Goal: Use online tool/utility: Utilize a website feature to perform a specific function

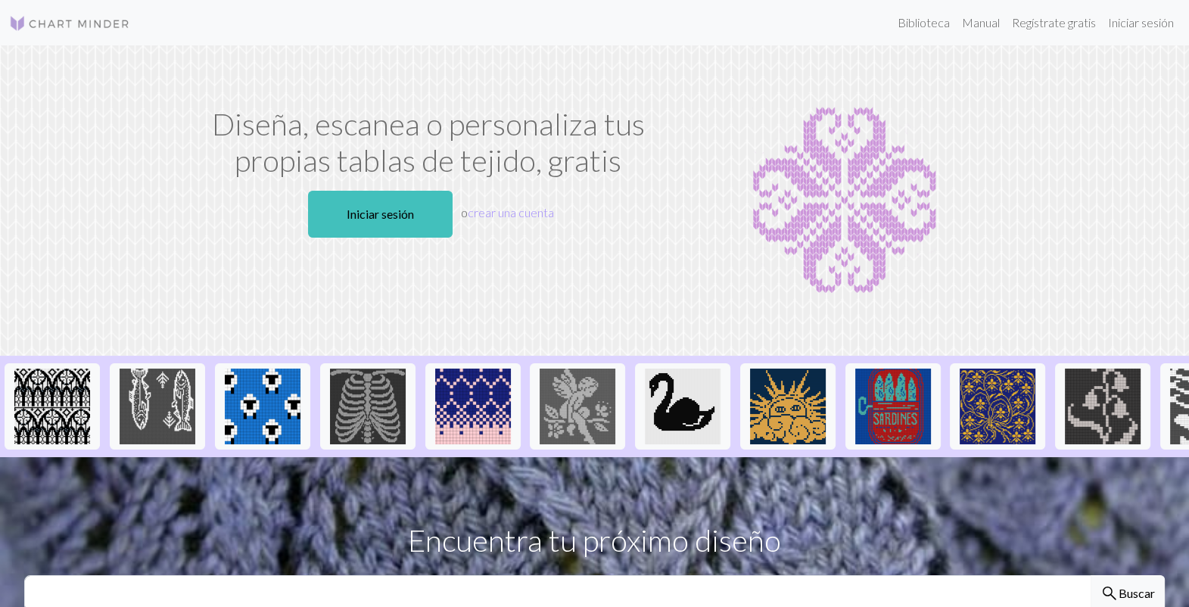
click at [858, 501] on section "Encuentra tu próximo diseño search Buscar" at bounding box center [594, 564] width 1189 height 215
click at [1151, 30] on link "Iniciar sesión" at bounding box center [1141, 23] width 78 height 30
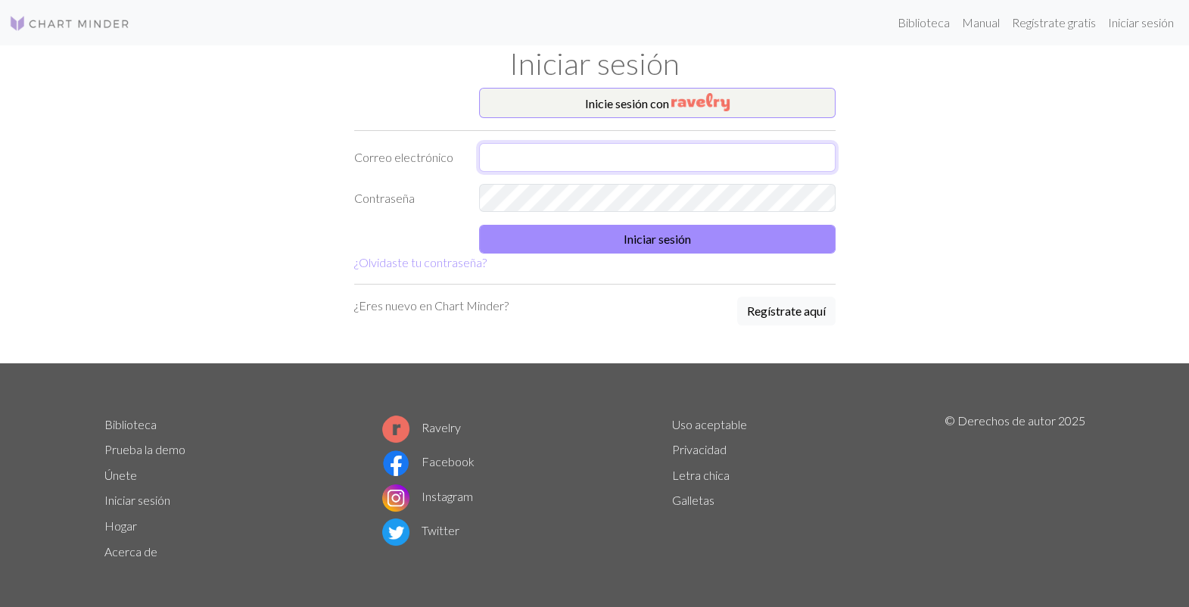
click at [536, 156] on input "text" at bounding box center [657, 157] width 356 height 29
type input "[EMAIL_ADDRESS][DOMAIN_NAME]"
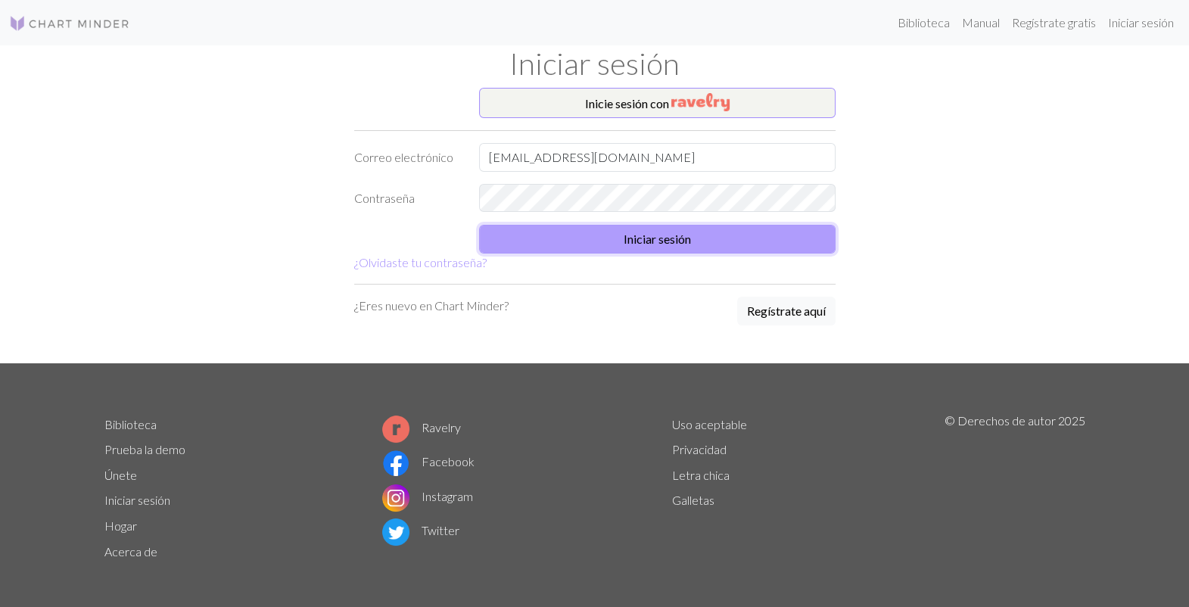
click at [571, 245] on button "Iniciar sesión" at bounding box center [657, 239] width 356 height 29
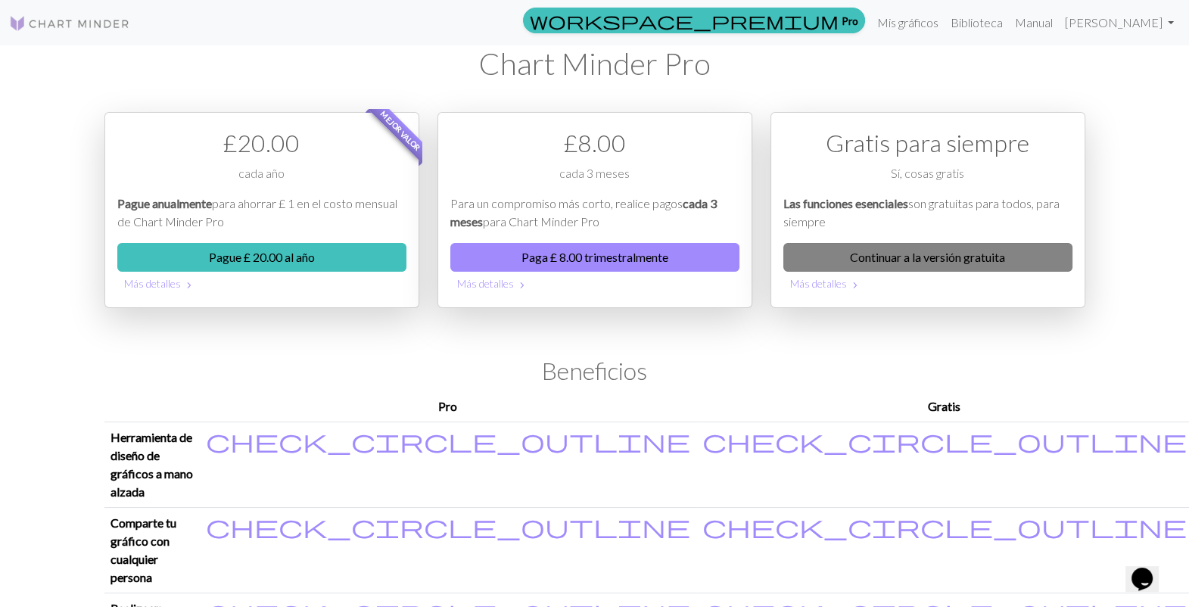
click at [979, 250] on link "Continuar a la versión gratuita" at bounding box center [927, 257] width 289 height 29
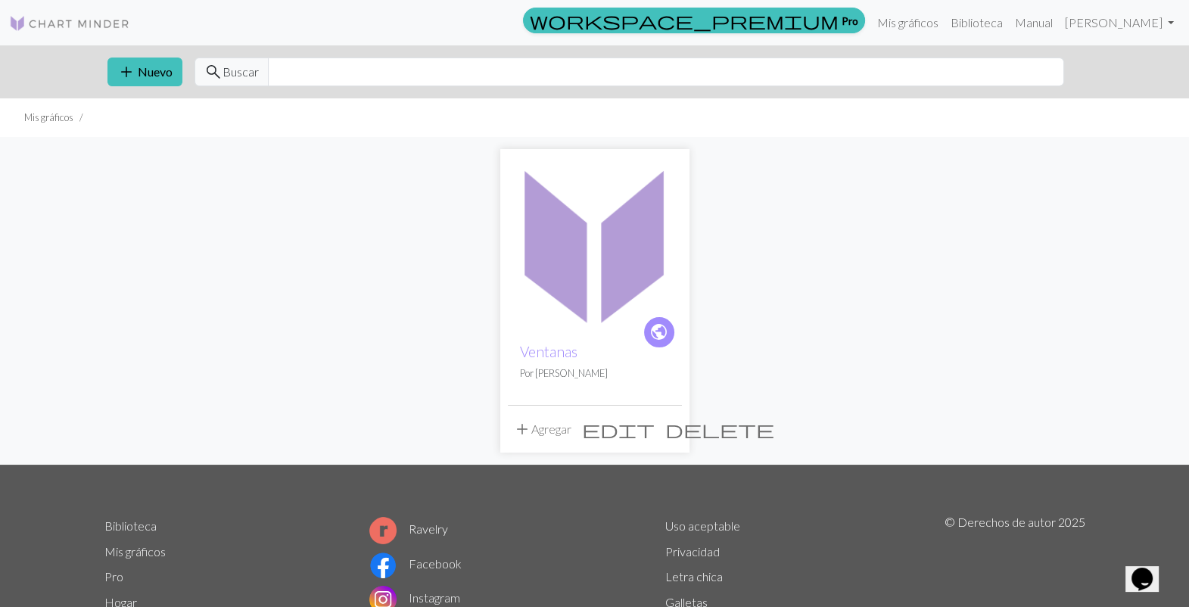
click at [565, 295] on img at bounding box center [595, 244] width 174 height 174
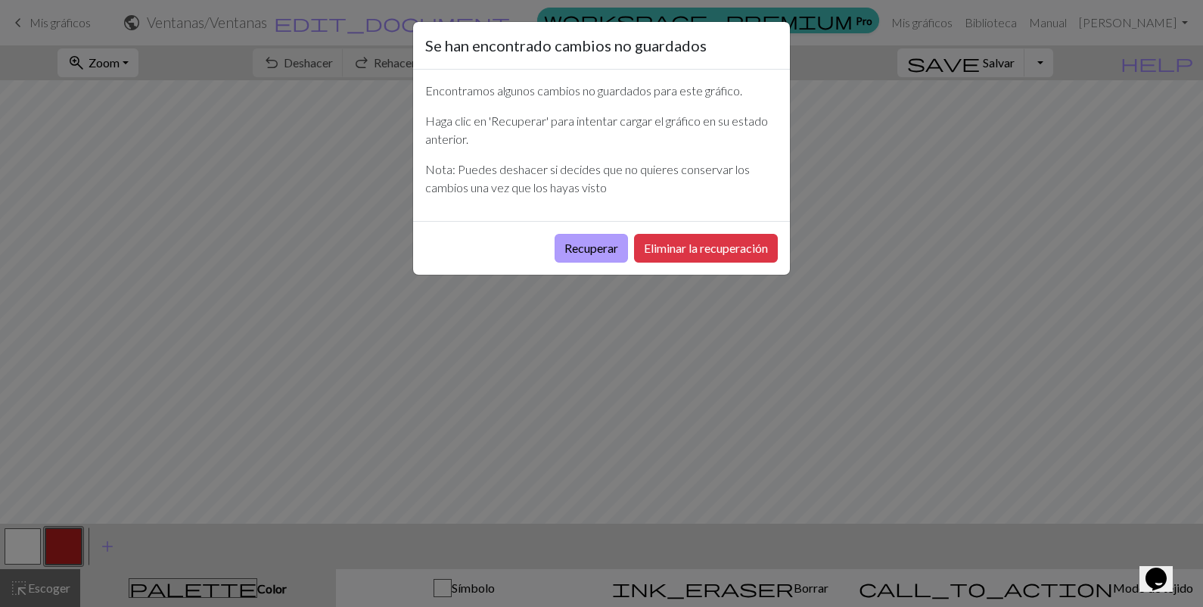
click at [621, 254] on button "Recuperar" at bounding box center [591, 248] width 73 height 29
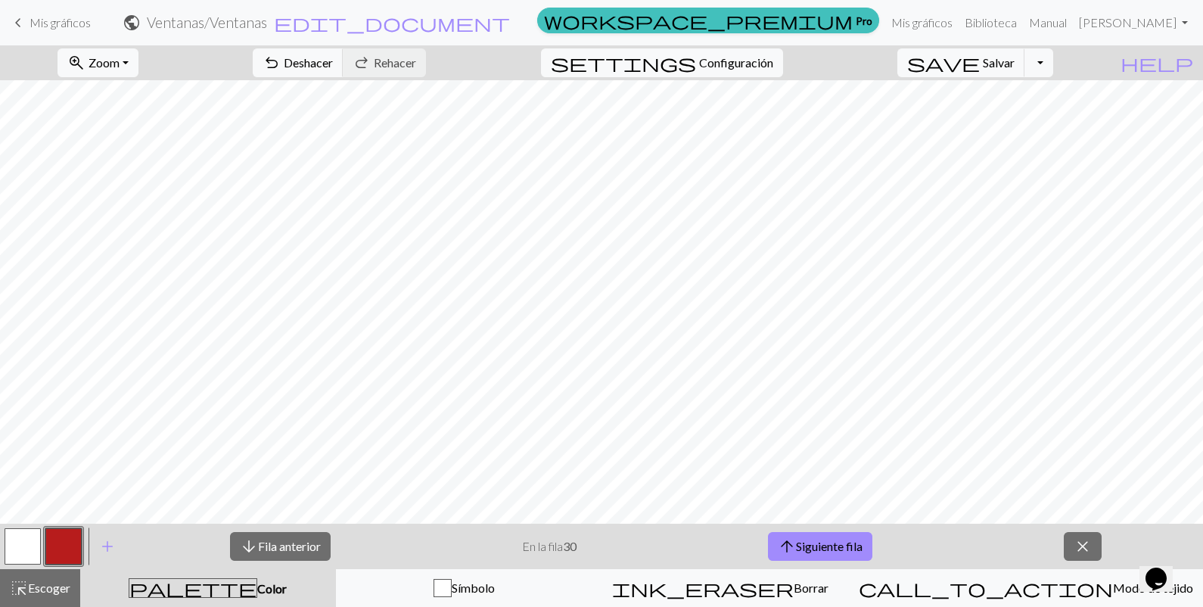
click at [303, 602] on button "palette Color Color" at bounding box center [208, 588] width 256 height 38
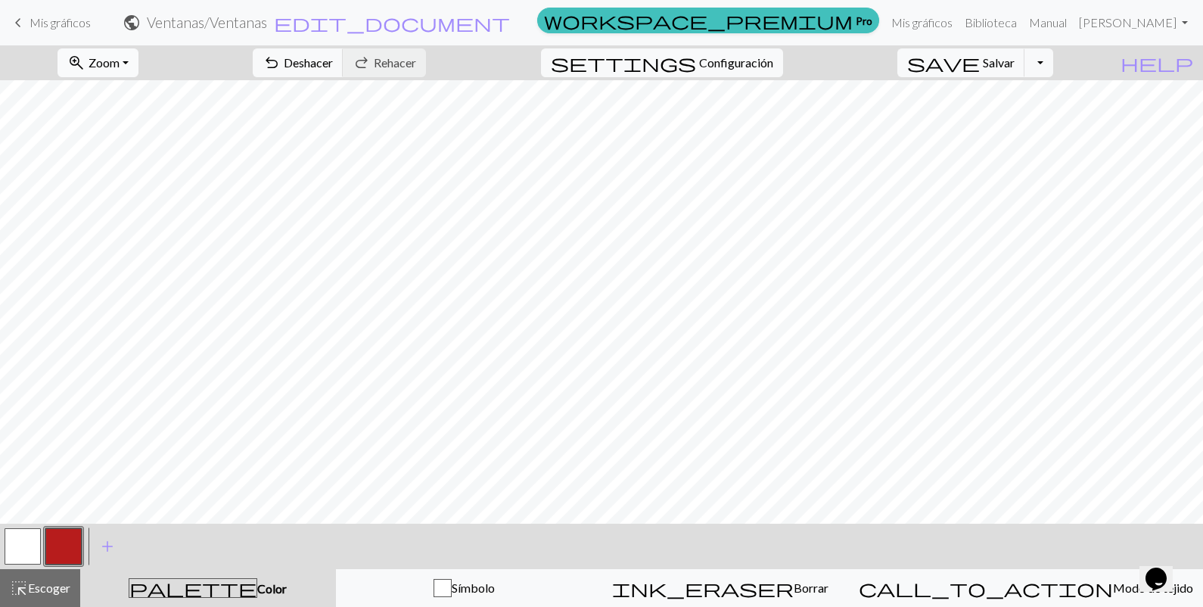
click at [139, 61] on button "zoom_in Zoom Zoom" at bounding box center [98, 62] width 81 height 29
click at [130, 178] on button "50%" at bounding box center [118, 182] width 120 height 24
click at [799, 587] on span "Borrar" at bounding box center [811, 588] width 35 height 14
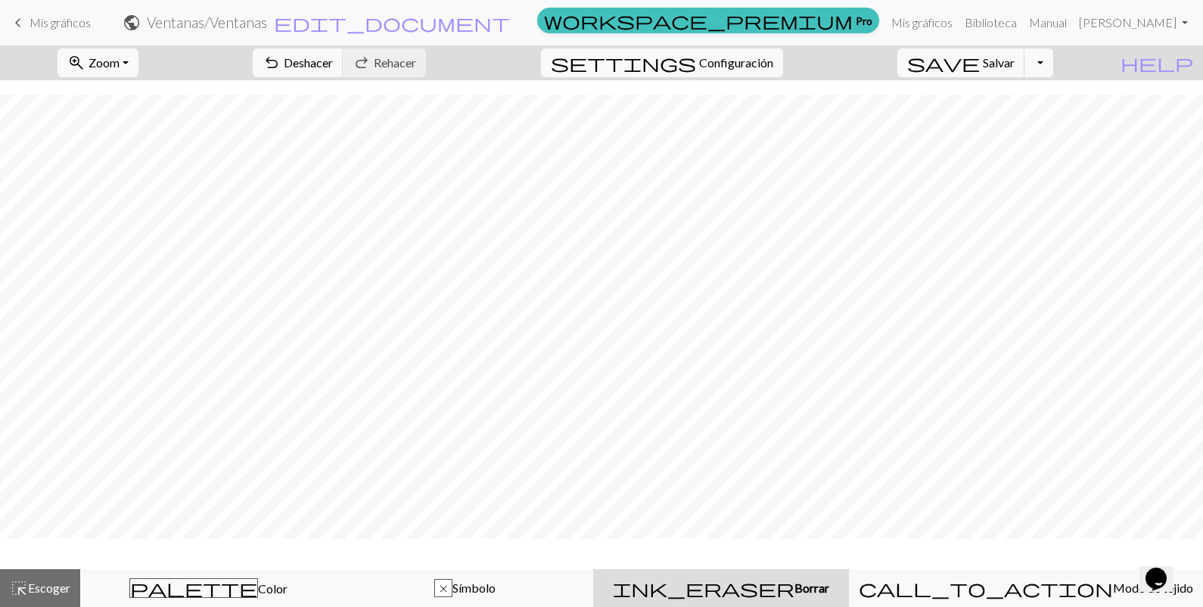
scroll to position [33, 0]
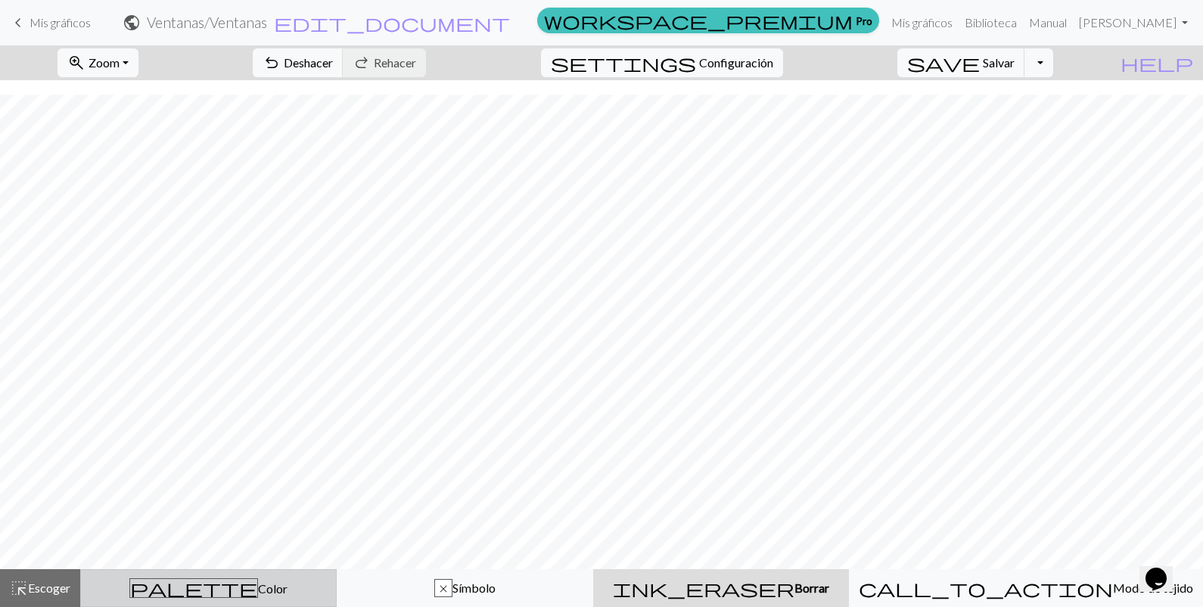
click at [299, 595] on div "palette Color Color" at bounding box center [208, 588] width 237 height 20
